Goal: Download file/media

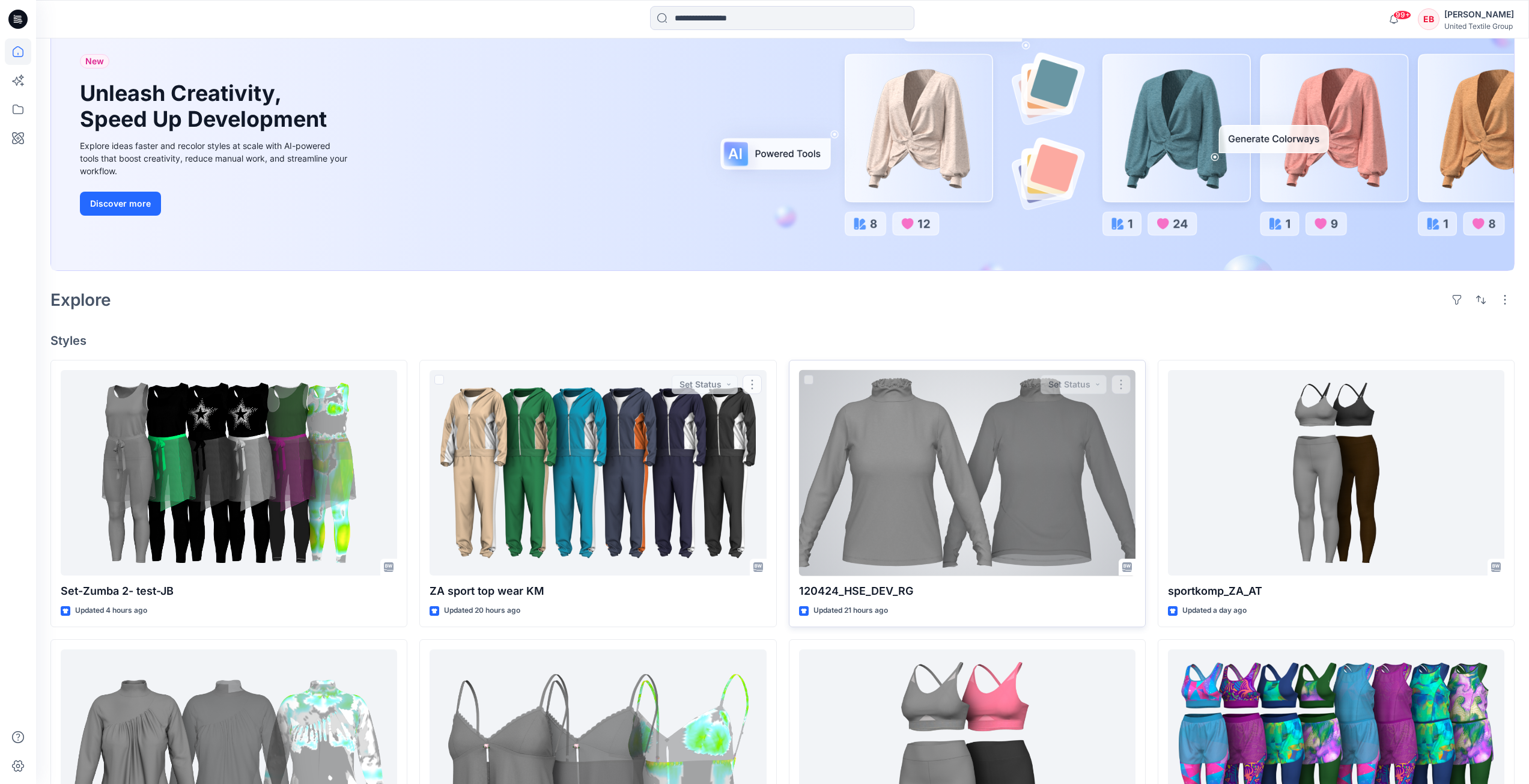
scroll to position [120, 0]
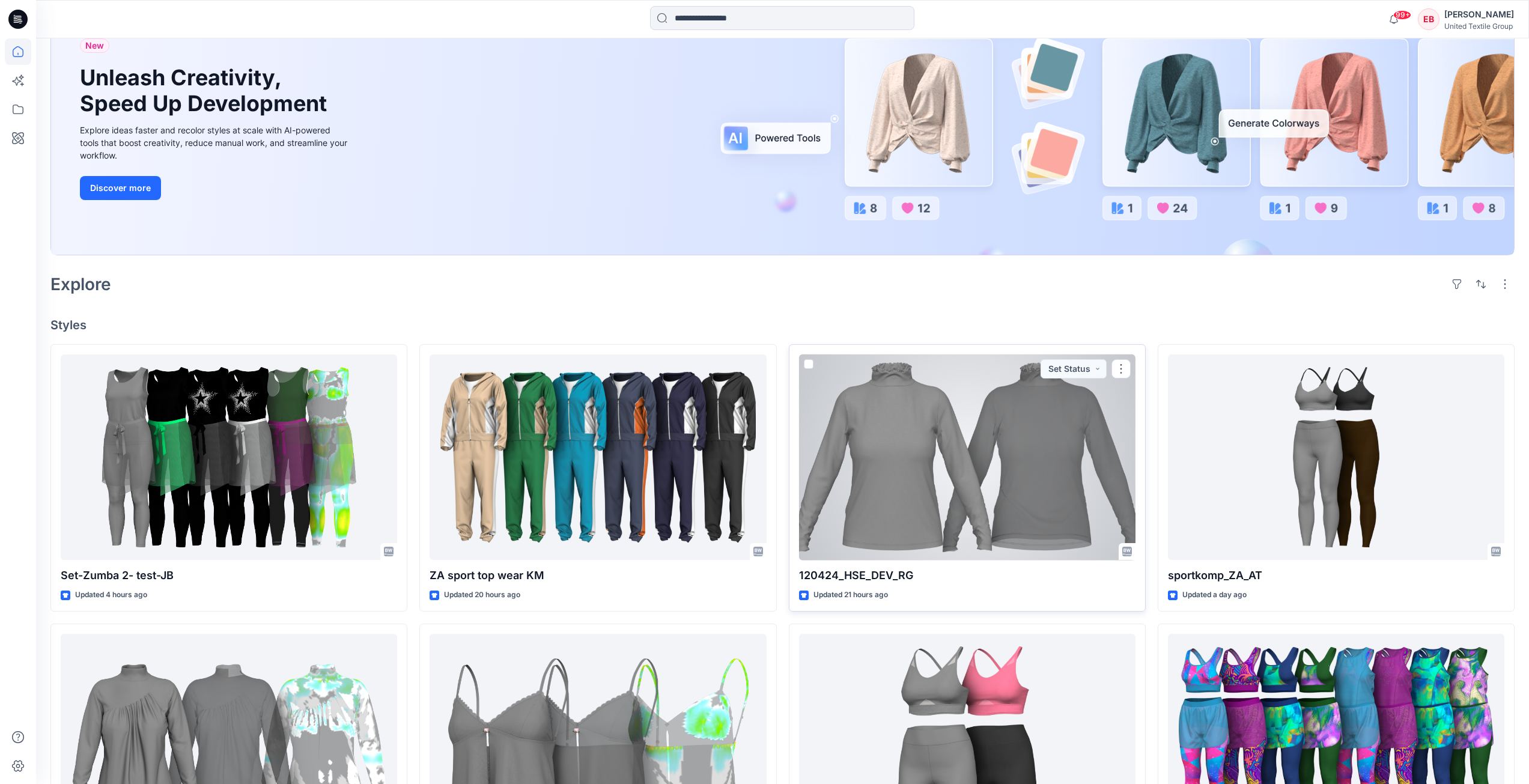
click at [961, 476] on div at bounding box center [967, 458] width 336 height 206
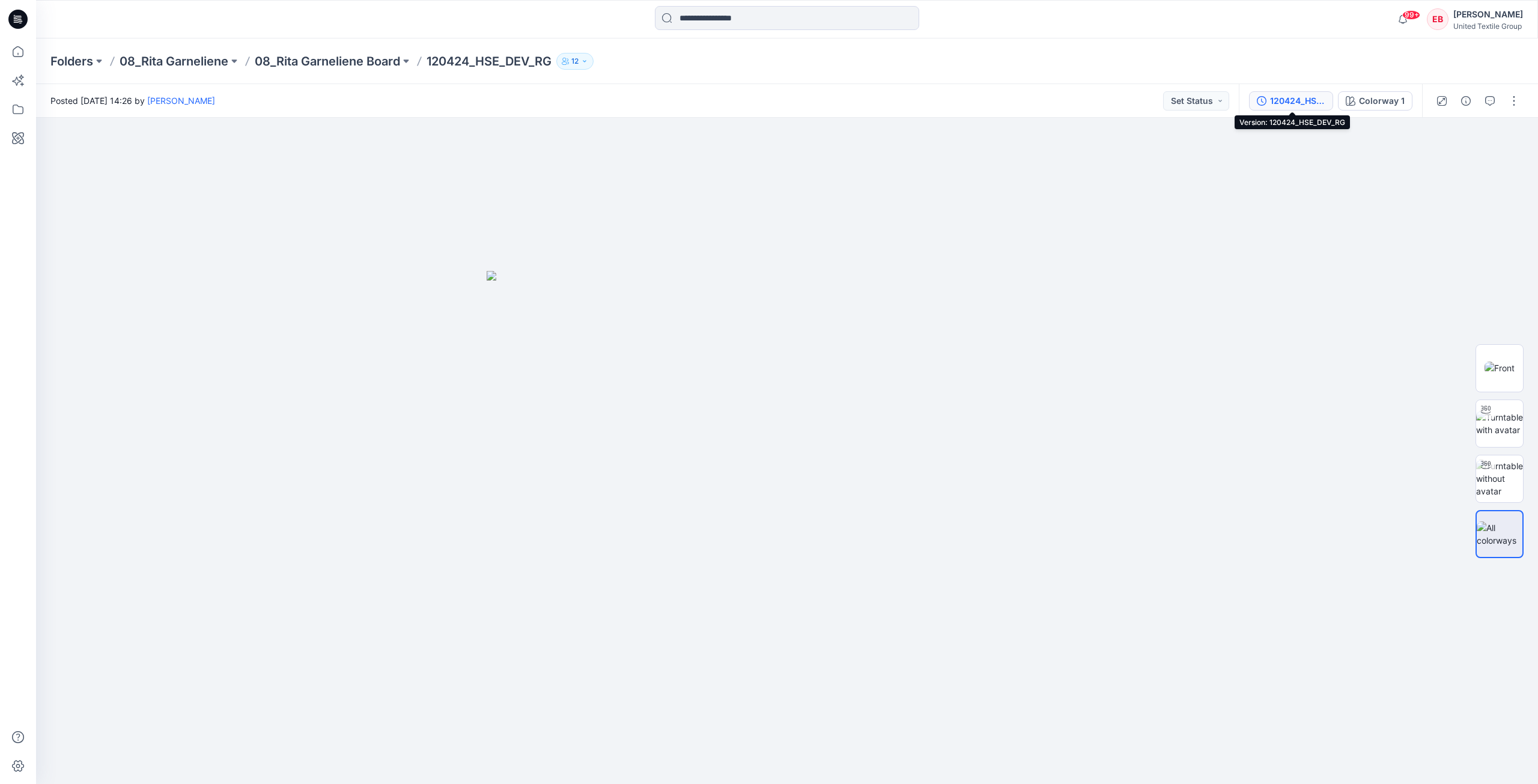
click at [1313, 102] on div "120424_HSE_DEV_RG" at bounding box center [1298, 100] width 55 height 13
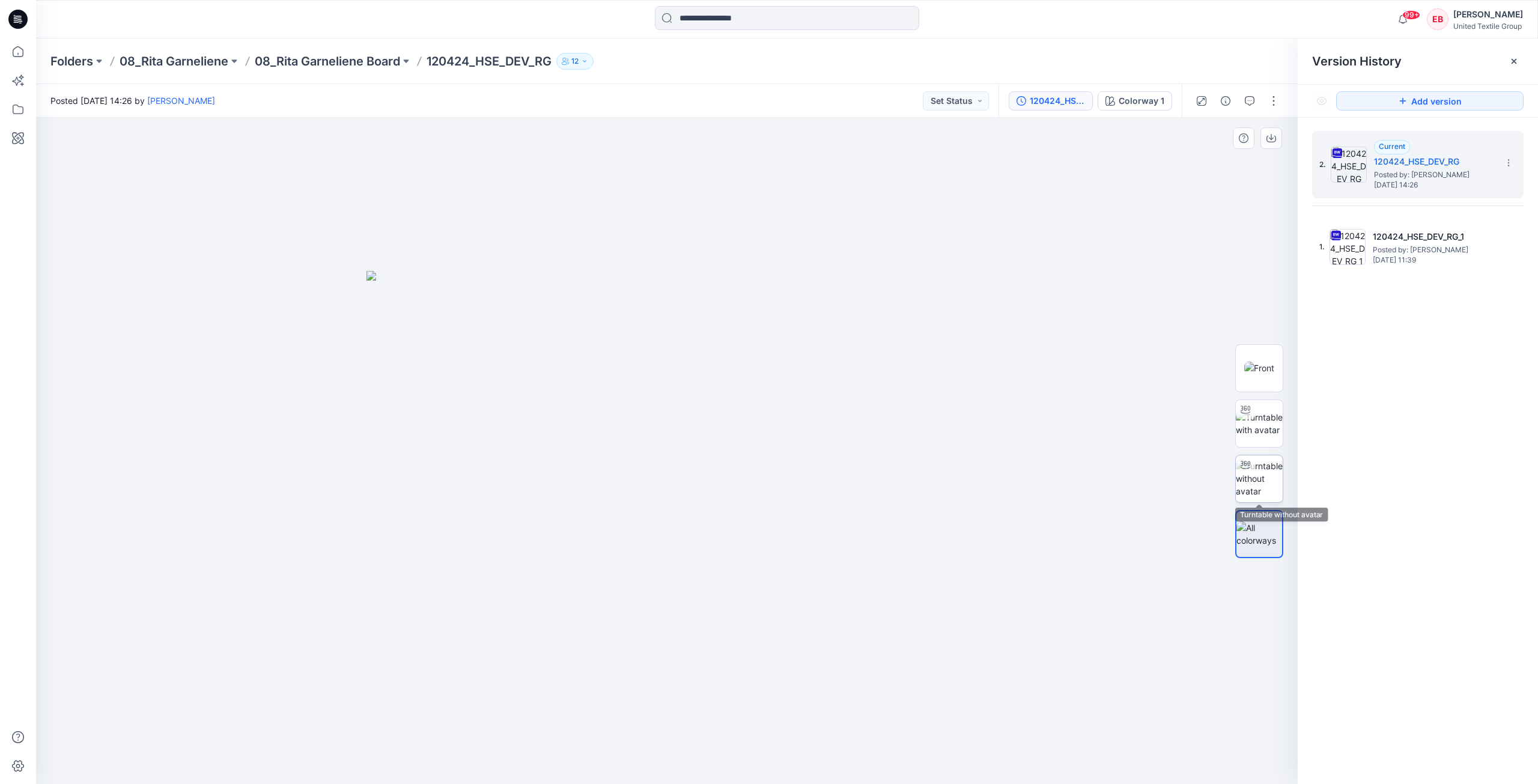
click at [1266, 470] on img at bounding box center [1259, 478] width 47 height 38
drag, startPoint x: 812, startPoint y: 749, endPoint x: 694, endPoint y: 710, distance: 124.3
click at [672, 768] on icon at bounding box center [668, 748] width 364 height 45
click at [1511, 156] on section at bounding box center [1508, 163] width 20 height 20
click at [1455, 185] on span "Download Source BW File" at bounding box center [1447, 186] width 100 height 14
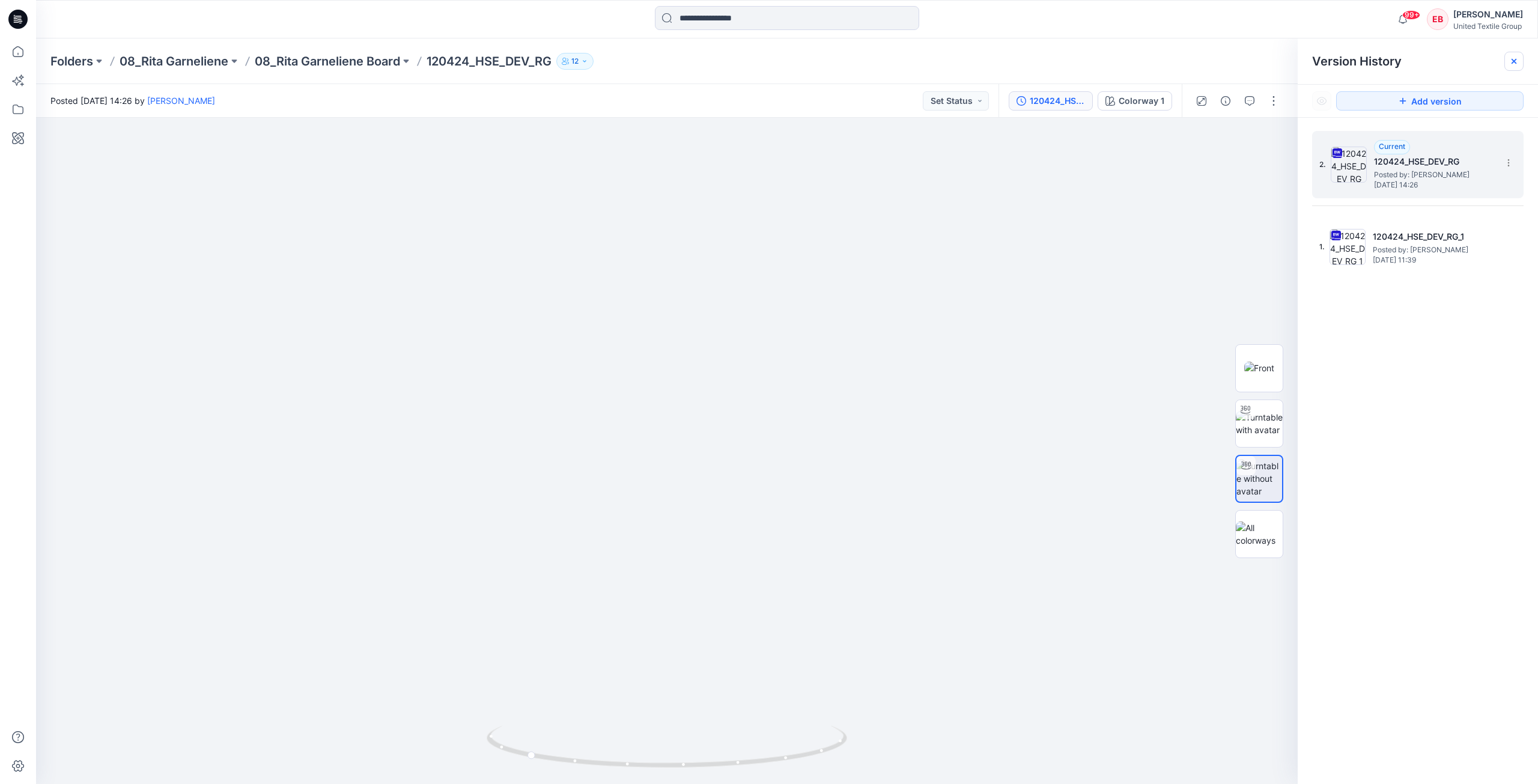
click at [1510, 63] on icon at bounding box center [1514, 61] width 10 height 10
